Goal: Transaction & Acquisition: Purchase product/service

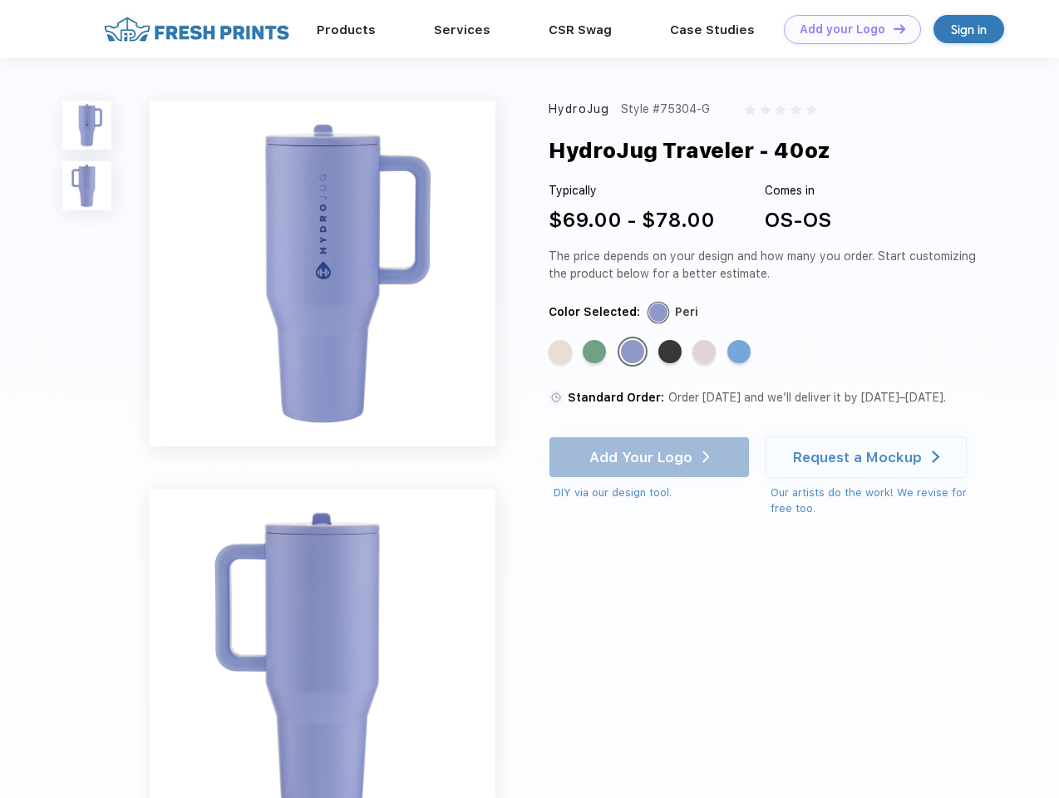
click at [846, 29] on link "Add your Logo Design Tool" at bounding box center [852, 29] width 137 height 29
click at [0, 0] on div "Design Tool" at bounding box center [0, 0] width 0 height 0
click at [892, 28] on link "Add your Logo Design Tool" at bounding box center [852, 29] width 137 height 29
click at [87, 125] on img at bounding box center [86, 125] width 49 height 49
click at [87, 186] on img at bounding box center [86, 185] width 49 height 49
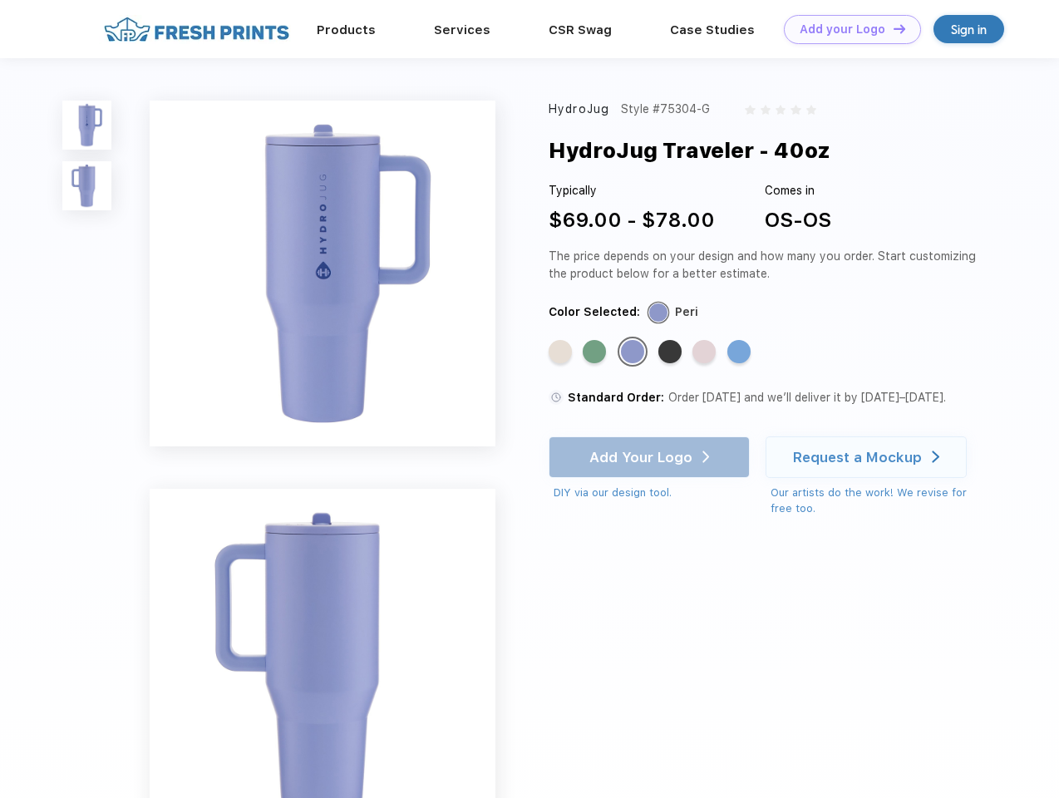
click at [562, 352] on div "Standard Color" at bounding box center [559, 351] width 23 height 23
click at [596, 352] on div "Standard Color" at bounding box center [594, 351] width 23 height 23
click at [634, 352] on div "Standard Color" at bounding box center [632, 351] width 23 height 23
click at [671, 352] on div "Standard Color" at bounding box center [669, 351] width 23 height 23
click at [706, 352] on div "Standard Color" at bounding box center [703, 351] width 23 height 23
